Goal: Task Accomplishment & Management: Complete application form

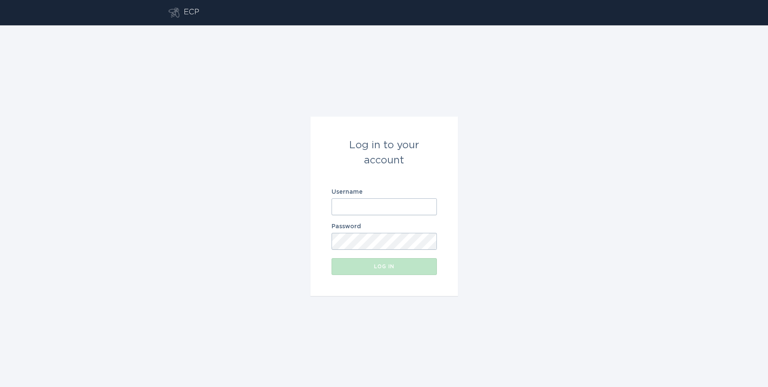
type input "[EMAIL_ADDRESS][DOMAIN_NAME]"
click at [373, 267] on div "Log in" at bounding box center [384, 266] width 97 height 5
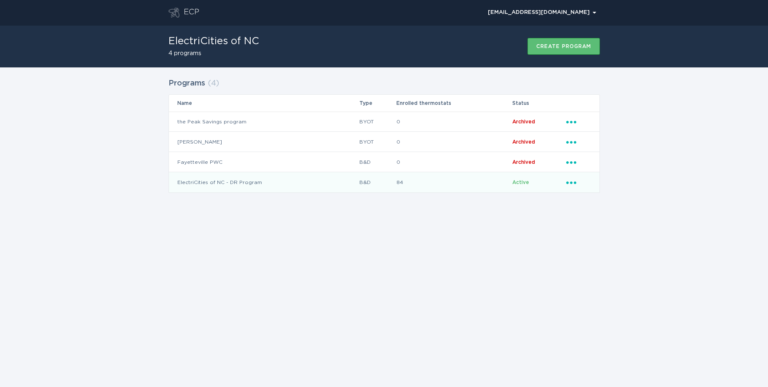
click at [198, 185] on td "ElectriCities of NC - DR Program" at bounding box center [264, 182] width 190 height 20
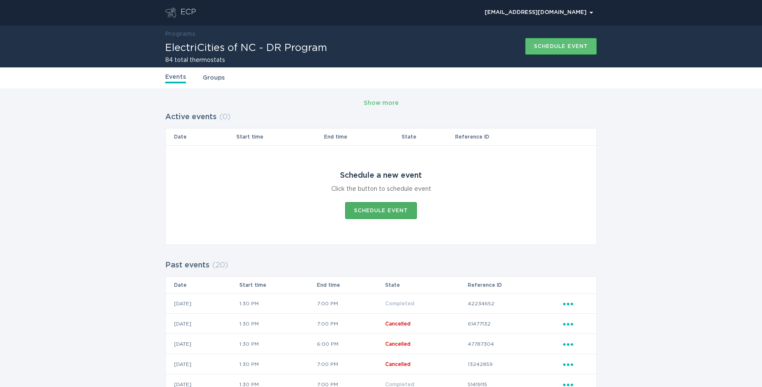
click at [379, 212] on div "Schedule event" at bounding box center [381, 210] width 54 height 5
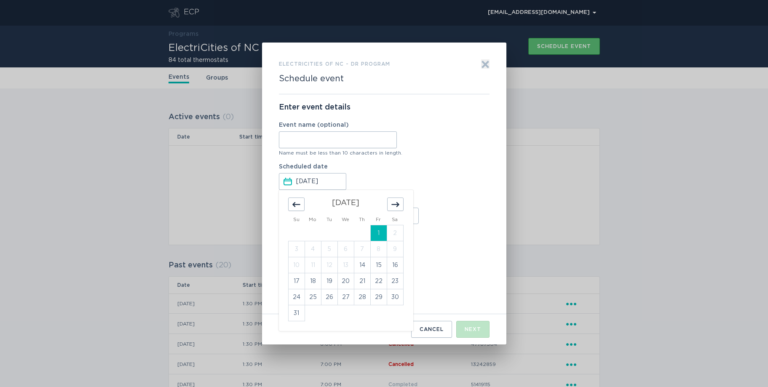
click at [333, 184] on input "[DATE]" at bounding box center [320, 182] width 49 height 16
click at [359, 265] on td "14" at bounding box center [362, 265] width 16 height 16
type input "[DATE]"
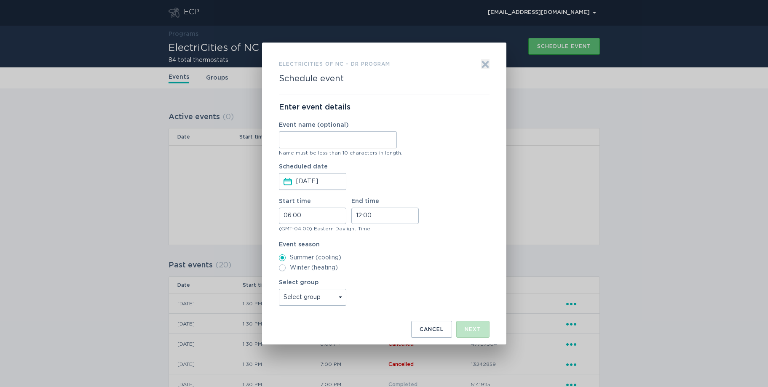
click at [308, 214] on input "06:00" at bounding box center [312, 216] width 67 height 16
click at [289, 258] on li "16" at bounding box center [290, 259] width 23 height 10
type input "16:00"
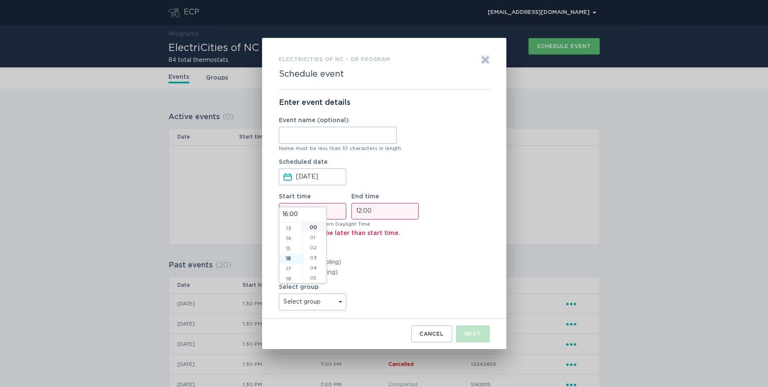
scroll to position [162, 0]
click at [314, 278] on li "05" at bounding box center [314, 278] width 23 height 10
type input "16:05"
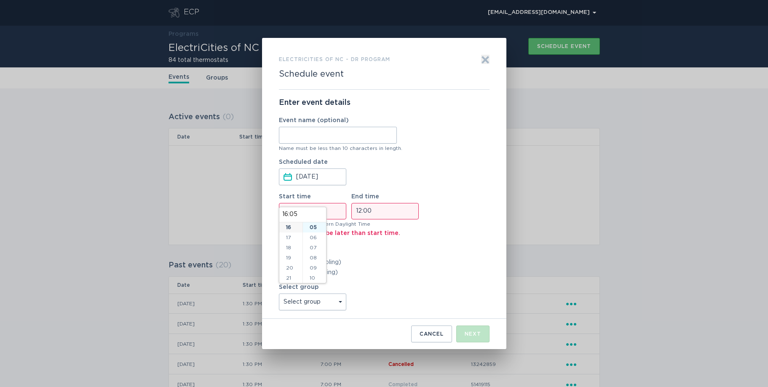
click at [314, 278] on li "10" at bounding box center [314, 278] width 23 height 10
type input "16:10"
click at [314, 276] on li "15" at bounding box center [314, 278] width 23 height 10
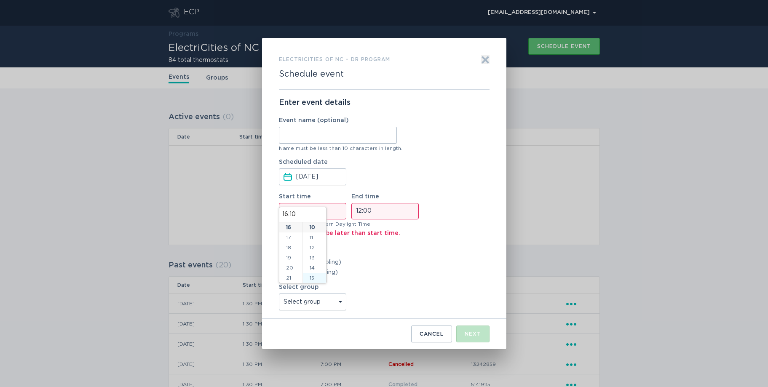
type input "16:15"
click at [357, 268] on div "Summer (cooling) Winter (heating)" at bounding box center [384, 267] width 211 height 17
click at [379, 210] on input "12:00" at bounding box center [384, 211] width 67 height 16
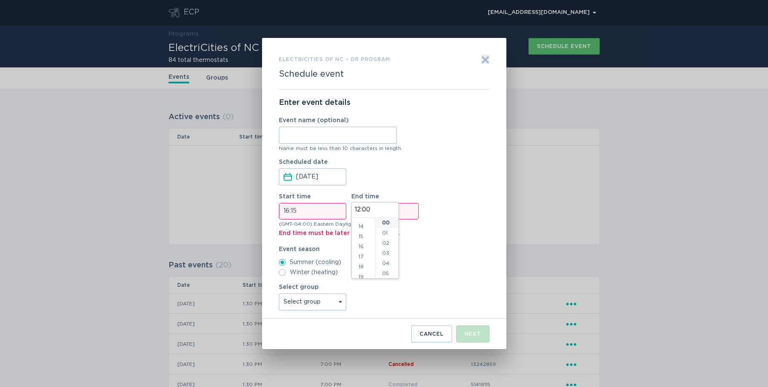
scroll to position [155, 0]
click at [363, 259] on li "19" at bounding box center [363, 260] width 23 height 10
type input "19:00"
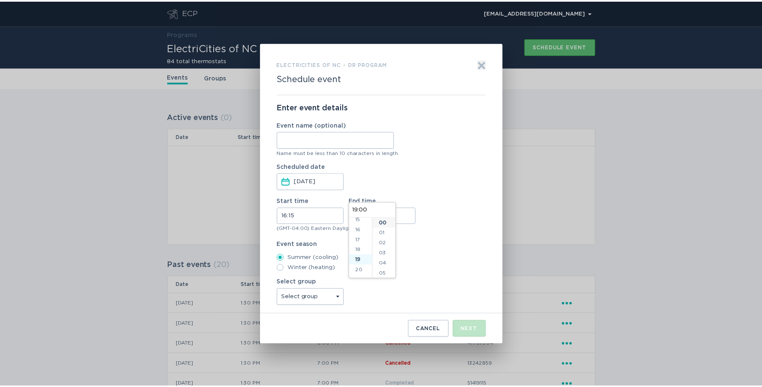
scroll to position [182, 0]
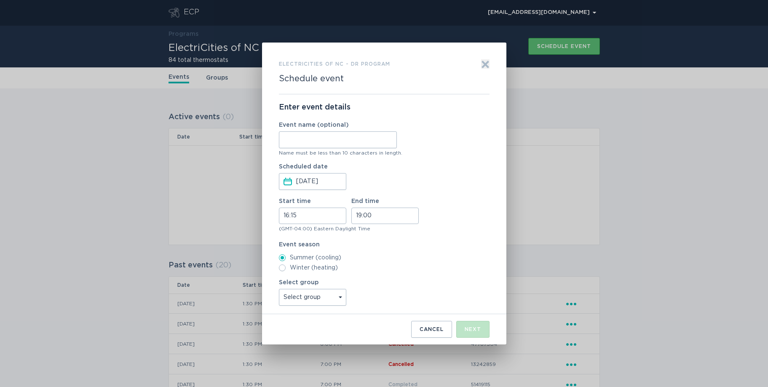
click at [339, 297] on select "Select group [GEOGRAPHIC_DATA] [GEOGRAPHIC_DATA] [GEOGRAPHIC_DATA] [GEOGRAPHIC_…" at bounding box center [312, 297] width 67 height 17
select select "3d4c1376336f48678d79bb793ec6c5f7"
click at [279, 289] on select "Select group [GEOGRAPHIC_DATA] [GEOGRAPHIC_DATA] [GEOGRAPHIC_DATA] [GEOGRAPHIC_…" at bounding box center [312, 297] width 67 height 17
click at [464, 328] on button "Next" at bounding box center [472, 329] width 33 height 17
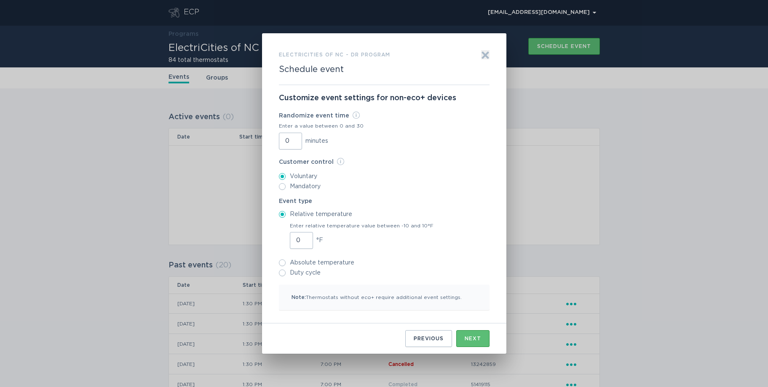
click at [282, 275] on input "Duty cycle" at bounding box center [282, 273] width 7 height 7
radio input "true"
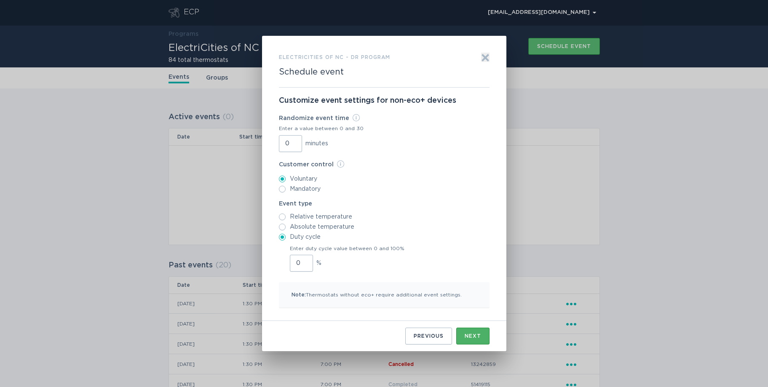
click at [474, 340] on button "Next" at bounding box center [472, 336] width 33 height 17
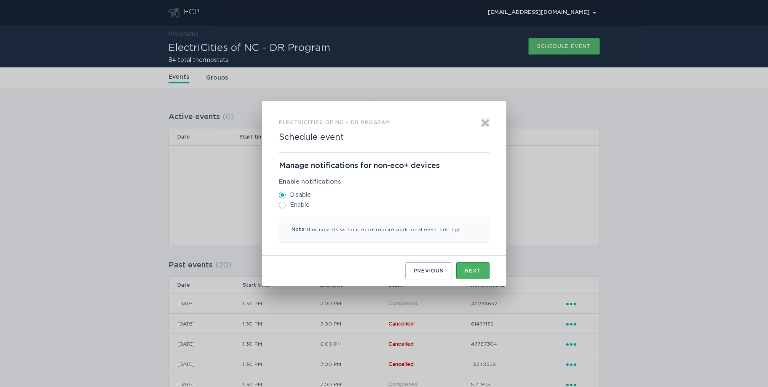
click at [466, 273] on div "Next" at bounding box center [473, 270] width 16 height 5
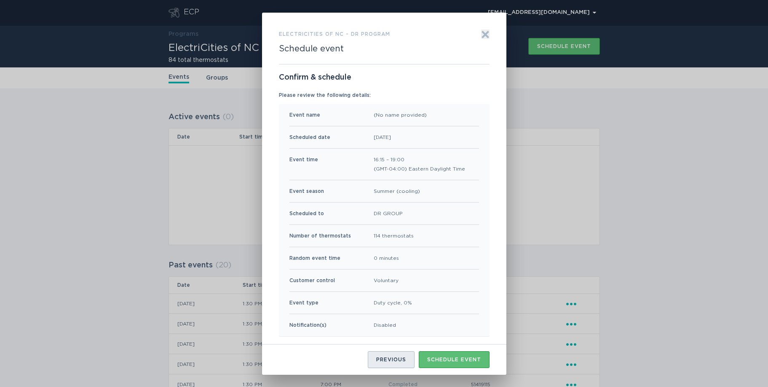
click at [390, 356] on button "Previous" at bounding box center [391, 359] width 47 height 17
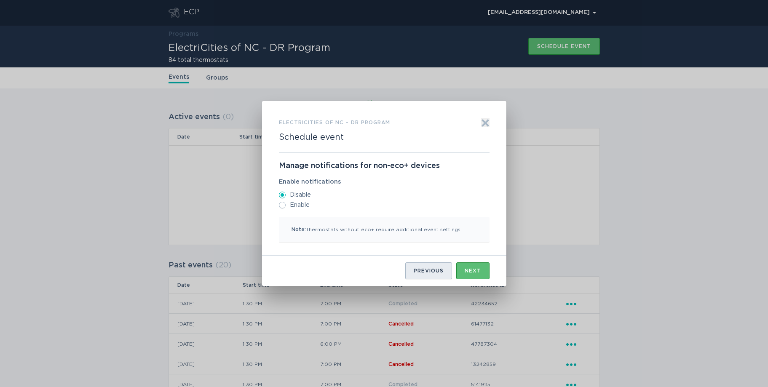
click at [436, 271] on div "Previous" at bounding box center [429, 270] width 30 height 5
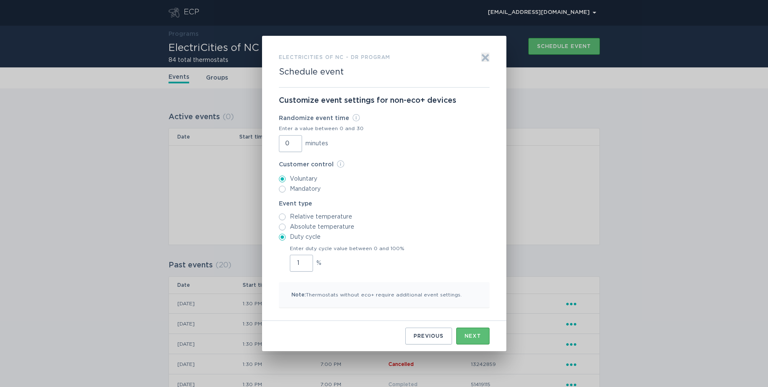
click at [305, 262] on input "1" at bounding box center [301, 263] width 23 height 17
click at [305, 262] on input "2" at bounding box center [301, 263] width 23 height 17
click at [305, 262] on input "3" at bounding box center [301, 263] width 23 height 17
click at [305, 262] on input "4" at bounding box center [301, 263] width 23 height 17
click at [305, 262] on input "5" at bounding box center [301, 263] width 23 height 17
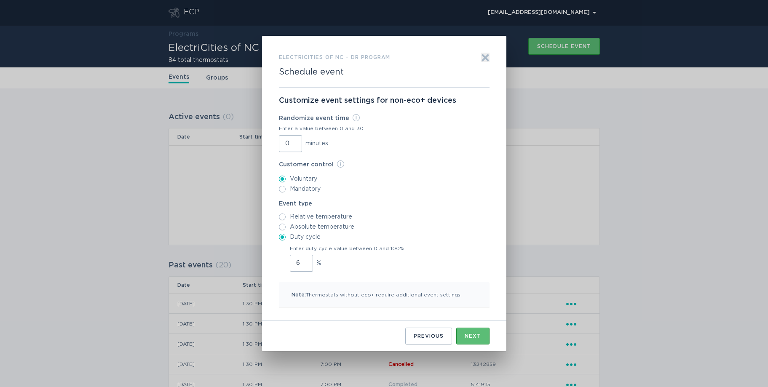
click at [305, 262] on input "6" at bounding box center [301, 263] width 23 height 17
click at [305, 262] on input "7" at bounding box center [301, 263] width 23 height 17
click at [305, 262] on input "8" at bounding box center [301, 263] width 23 height 17
click at [305, 262] on input "9" at bounding box center [301, 263] width 23 height 17
click at [305, 262] on input "10" at bounding box center [301, 263] width 23 height 17
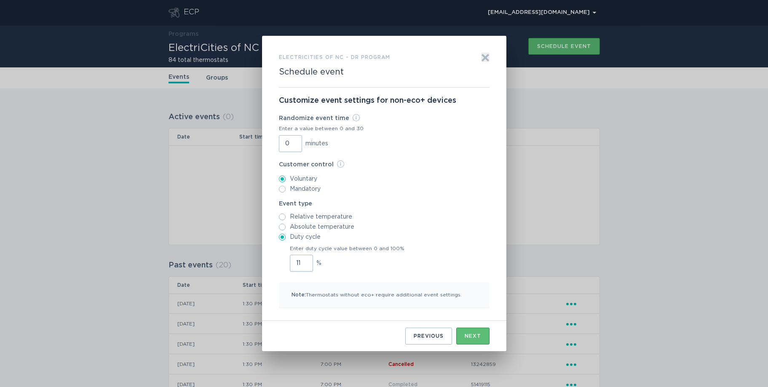
click at [305, 262] on input "11" at bounding box center [301, 263] width 23 height 17
click at [305, 262] on input "12" at bounding box center [301, 263] width 23 height 17
click at [305, 262] on input "13" at bounding box center [301, 263] width 23 height 17
click at [305, 262] on input "14" at bounding box center [301, 263] width 23 height 17
click at [305, 262] on input "15" at bounding box center [301, 263] width 23 height 17
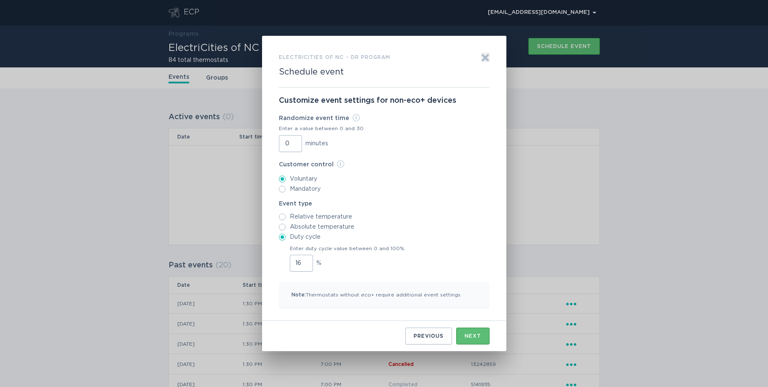
click at [305, 262] on input "16" at bounding box center [301, 263] width 23 height 17
click at [305, 262] on input "17" at bounding box center [301, 263] width 23 height 17
click at [305, 262] on input "18" at bounding box center [301, 263] width 23 height 17
click at [305, 262] on input "19" at bounding box center [301, 263] width 23 height 17
click at [305, 262] on input "20" at bounding box center [301, 263] width 23 height 17
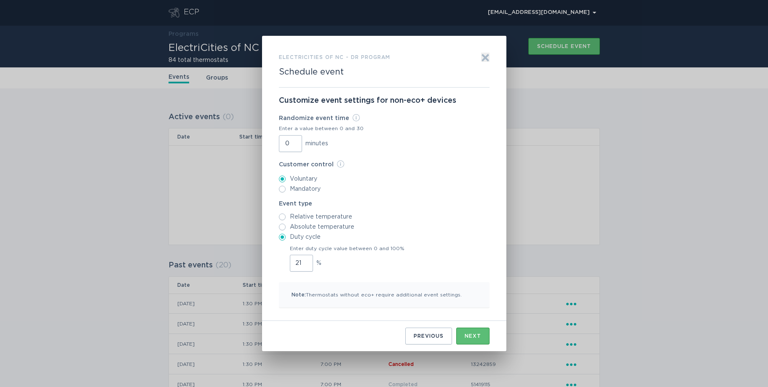
click at [305, 262] on input "21" at bounding box center [301, 263] width 23 height 17
click at [305, 262] on input "22" at bounding box center [301, 263] width 23 height 17
click at [305, 262] on input "23" at bounding box center [301, 263] width 23 height 17
click at [305, 262] on input "24" at bounding box center [301, 263] width 23 height 17
click at [305, 262] on input "25" at bounding box center [301, 263] width 23 height 17
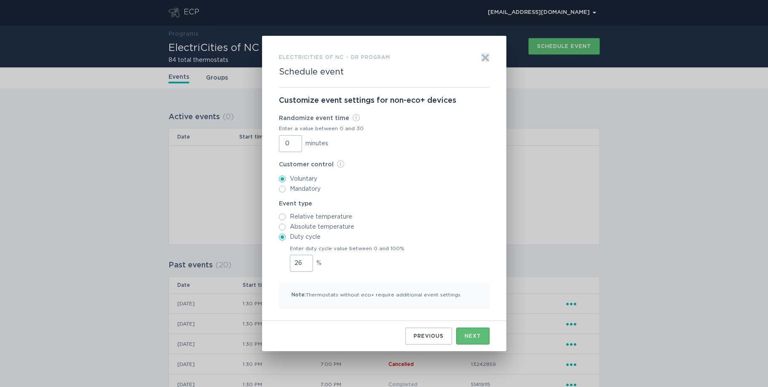
click at [305, 262] on input "26" at bounding box center [301, 263] width 23 height 17
click at [305, 262] on input "27" at bounding box center [301, 263] width 23 height 17
click at [305, 262] on input "28" at bounding box center [301, 263] width 23 height 17
click at [305, 262] on input "29" at bounding box center [301, 263] width 23 height 17
click at [305, 262] on input "30" at bounding box center [301, 263] width 23 height 17
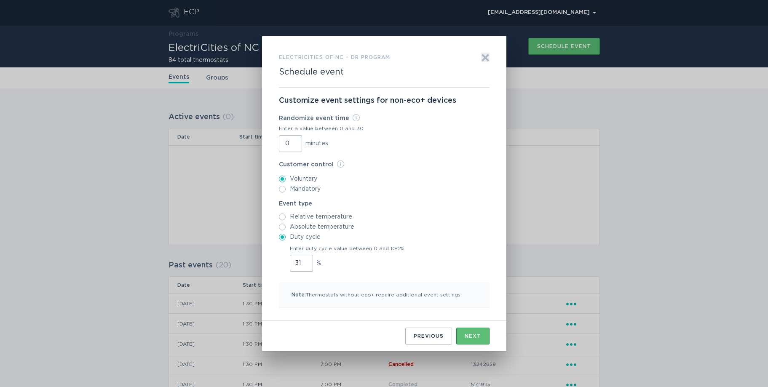
click at [305, 262] on input "31" at bounding box center [301, 263] width 23 height 17
click at [305, 262] on input "32" at bounding box center [301, 263] width 23 height 17
type input "33"
click at [305, 262] on input "33" at bounding box center [301, 263] width 23 height 17
click at [473, 339] on div "Next" at bounding box center [473, 336] width 16 height 5
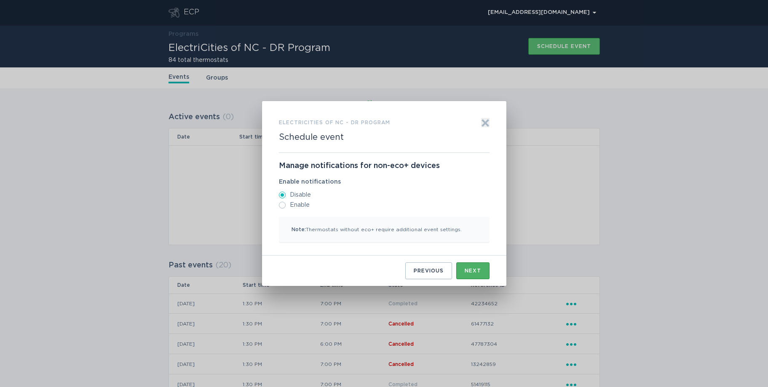
click at [471, 274] on button "Next" at bounding box center [472, 271] width 33 height 17
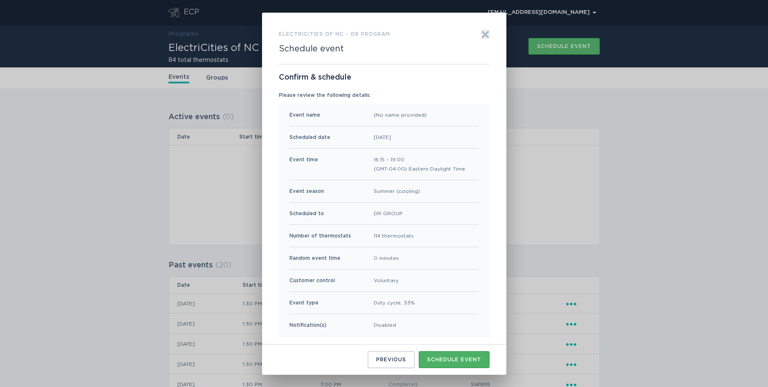
click at [452, 359] on div "Schedule event" at bounding box center [454, 359] width 54 height 5
